Goal: Transaction & Acquisition: Download file/media

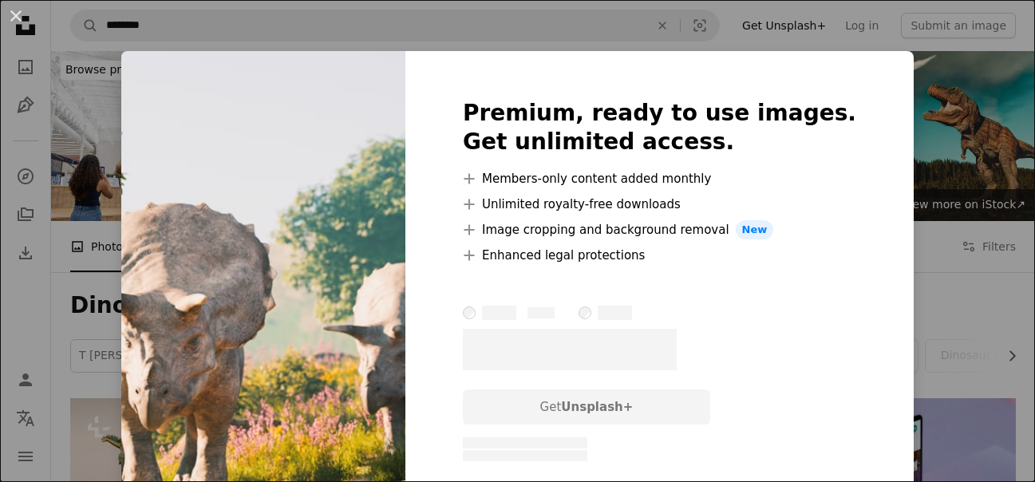
scroll to position [2695, 0]
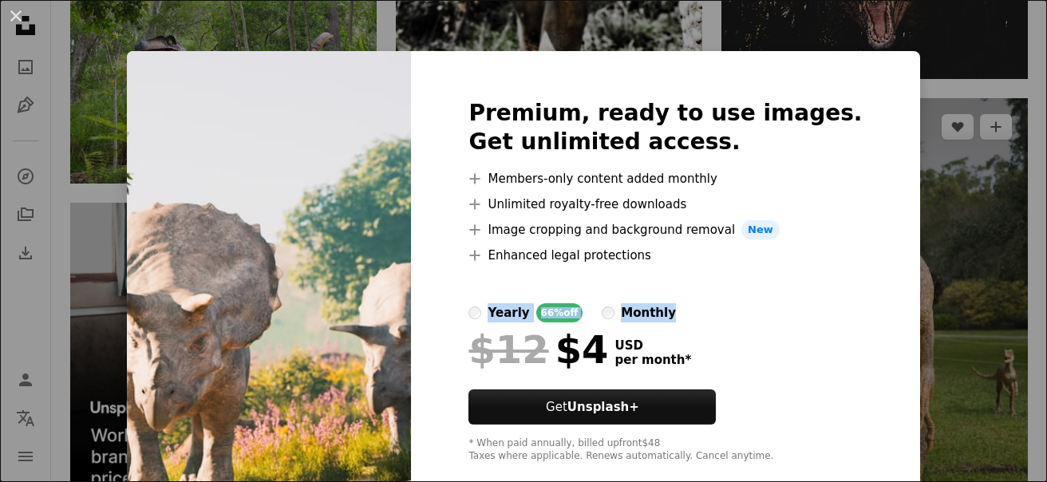
drag, startPoint x: 1018, startPoint y: 291, endPoint x: 925, endPoint y: 321, distance: 97.2
click at [925, 321] on div "An X shape Premium, ready to use images. Get unlimited access. A plus sign Memb…" at bounding box center [523, 241] width 1047 height 482
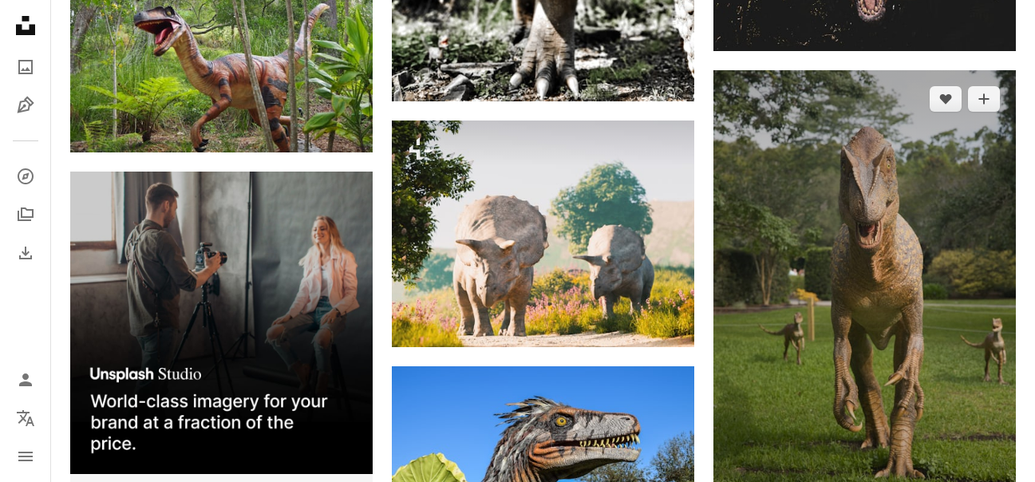
click at [925, 321] on img at bounding box center [865, 297] width 303 height 454
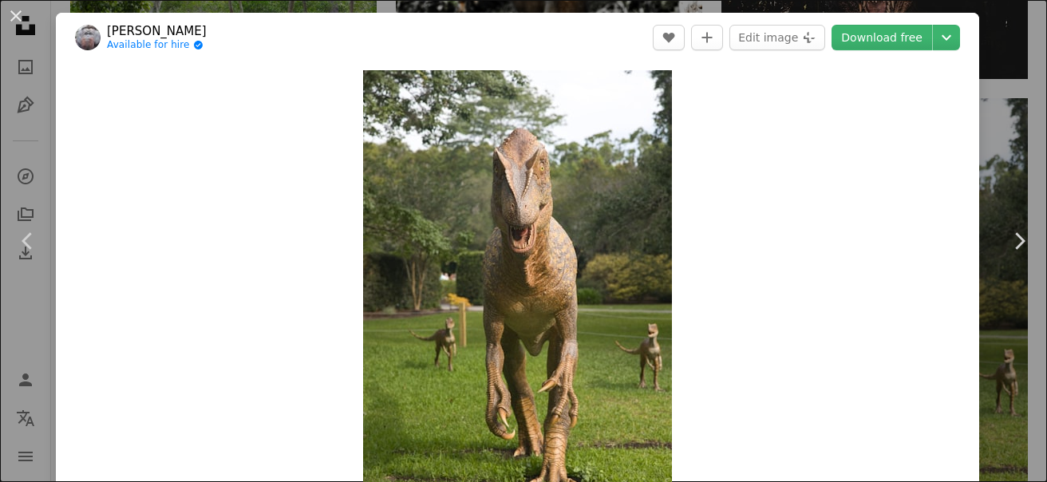
drag, startPoint x: 1035, startPoint y: 187, endPoint x: 965, endPoint y: 136, distance: 86.4
click at [996, 149] on div "An X shape Chevron left Chevron right [PERSON_NAME] Available for hire A checkm…" at bounding box center [523, 241] width 1047 height 482
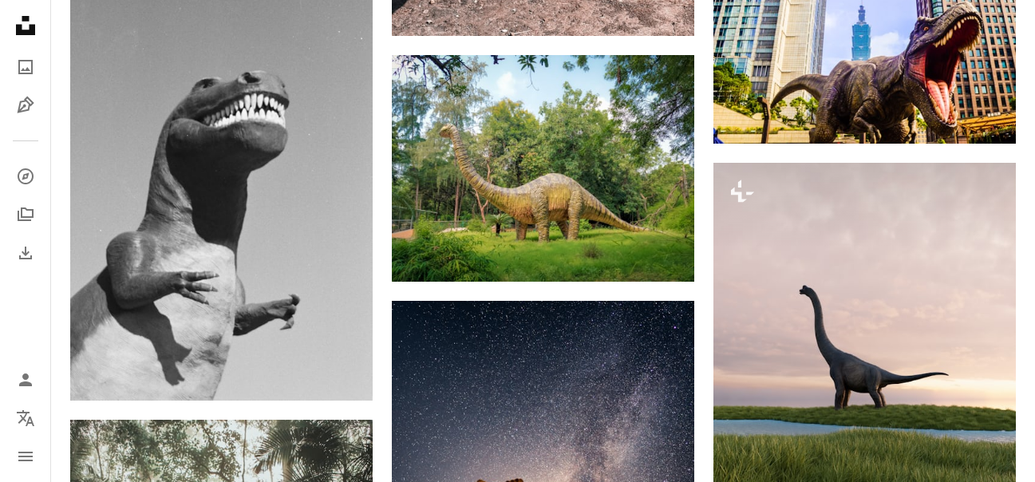
scroll to position [1519, 0]
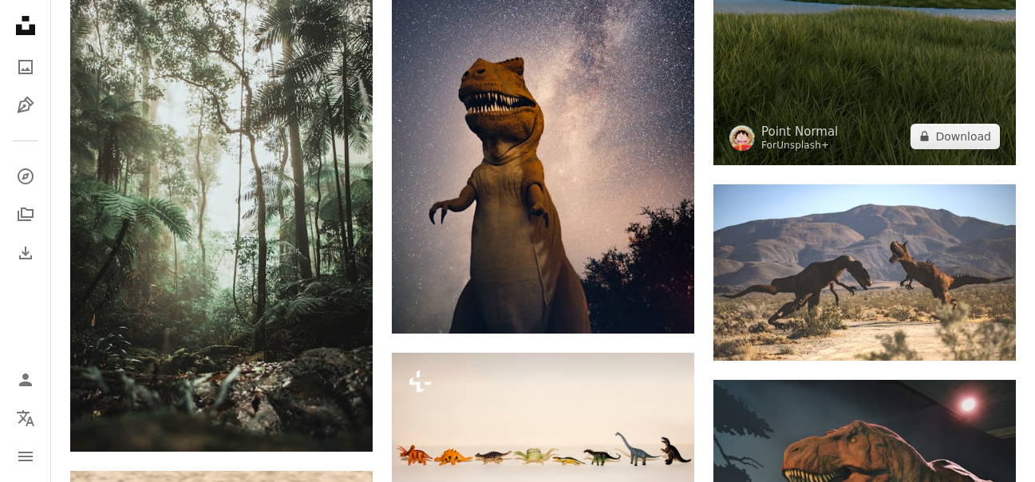
click at [801, 146] on link "Unsplash+" at bounding box center [803, 145] width 53 height 11
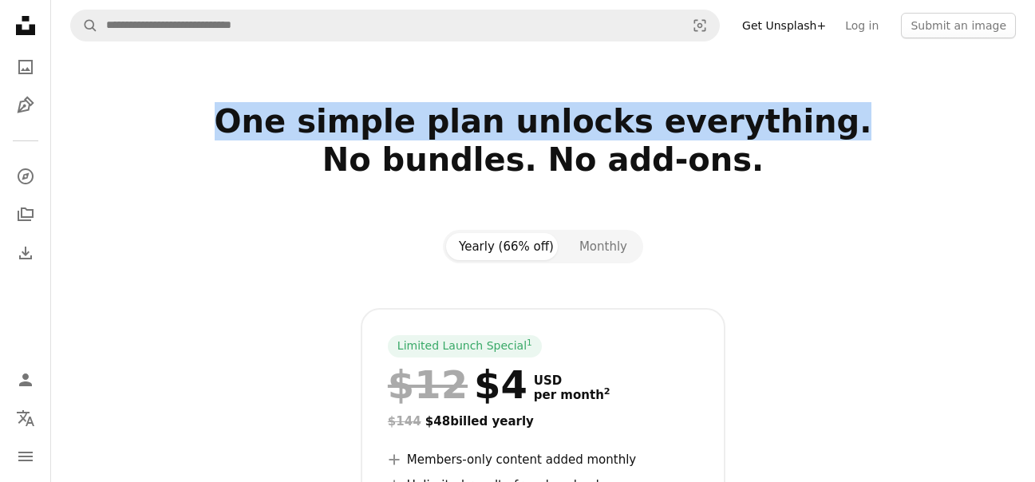
drag, startPoint x: 1046, startPoint y: 114, endPoint x: 746, endPoint y: 82, distance: 302.6
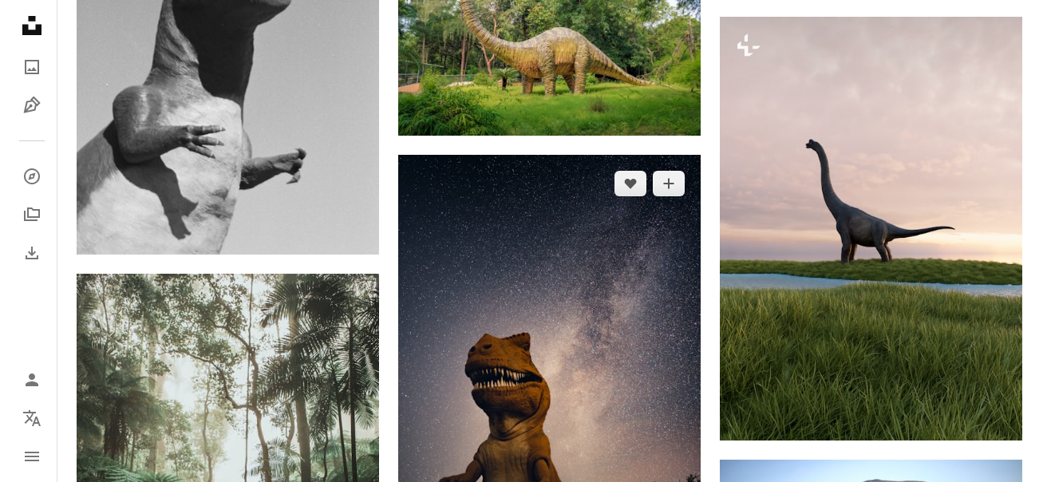
scroll to position [1221, 0]
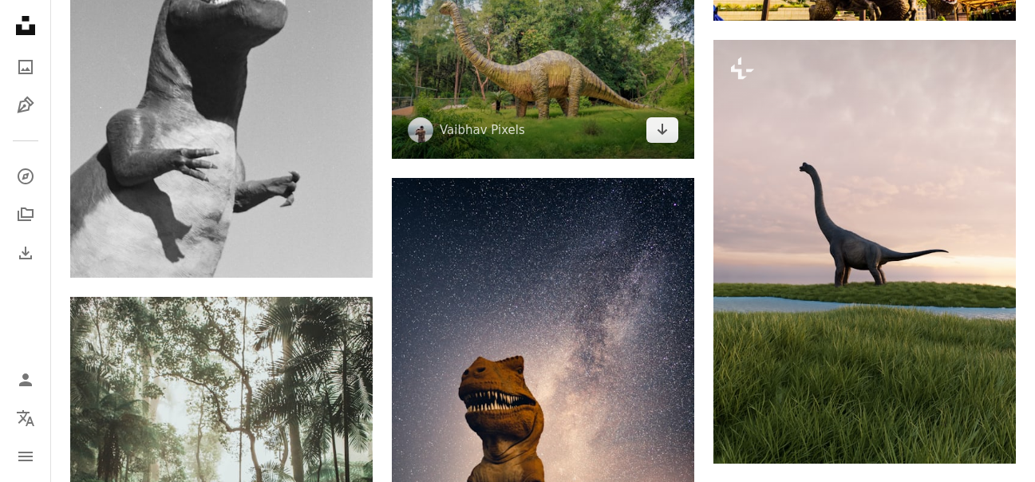
click at [605, 120] on img at bounding box center [543, 45] width 303 height 227
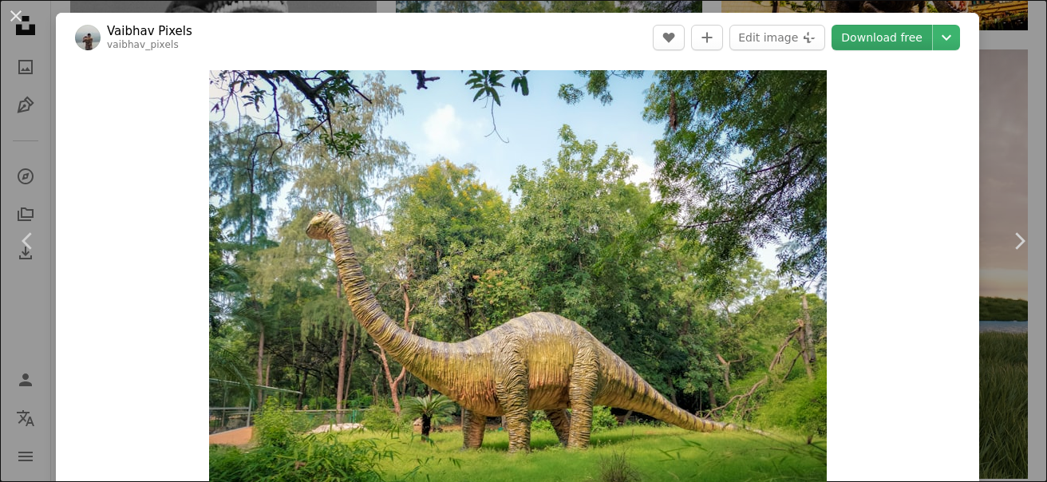
click at [883, 38] on link "Download free" at bounding box center [882, 38] width 101 height 26
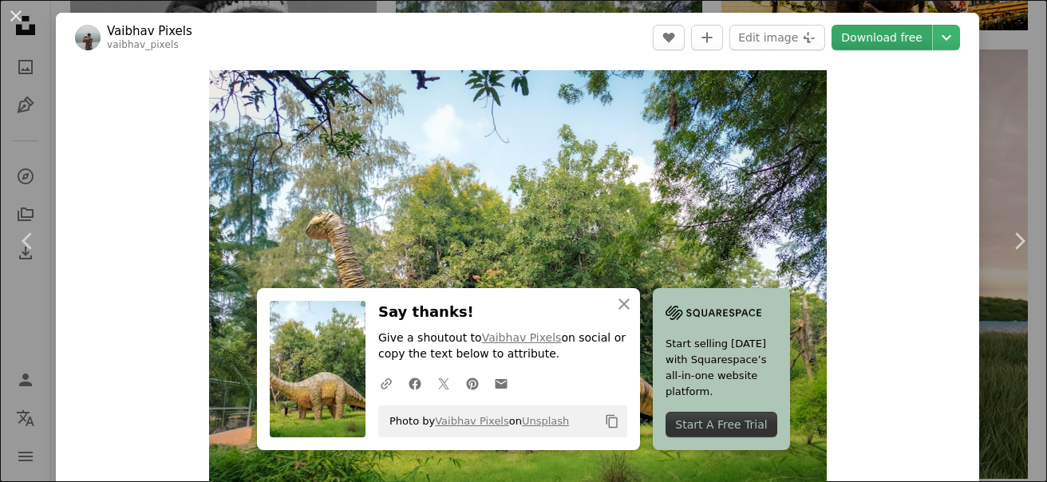
click at [883, 38] on link "Download free" at bounding box center [882, 38] width 101 height 26
